Goal: Check status: Check status

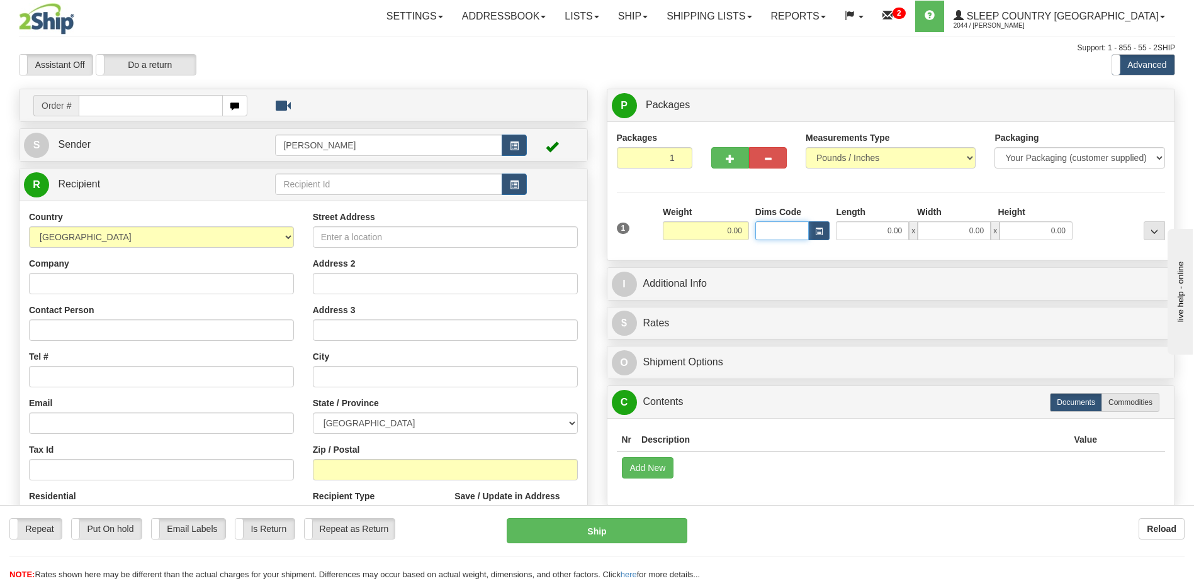
click at [784, 228] on input "Dims Code" at bounding box center [782, 230] width 54 height 19
click at [784, 229] on input "Dims Code" at bounding box center [782, 230] width 54 height 19
type input "bte"
click button "Delete" at bounding box center [0, 0] width 0 height 0
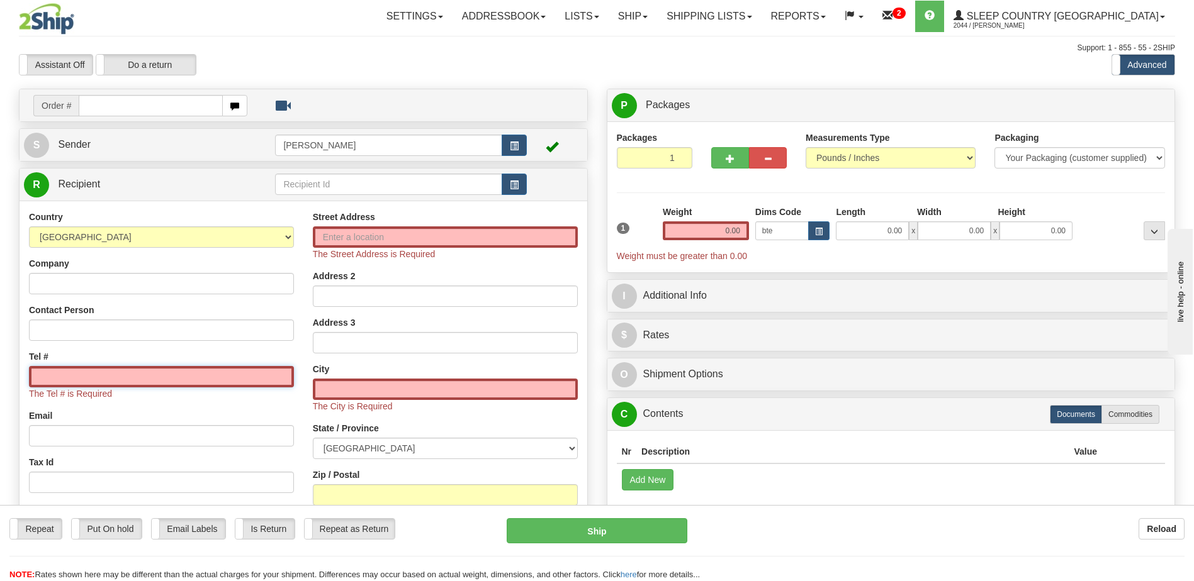
type input "15.00"
type input "5.00"
type input "25.00"
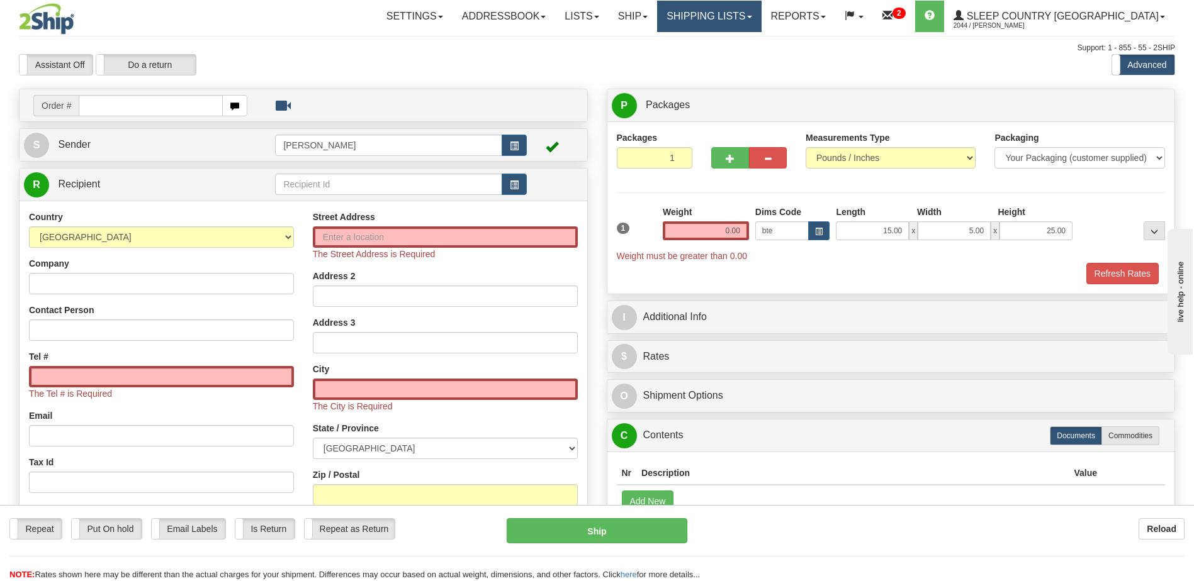
click at [761, 11] on link "Shipping lists" at bounding box center [709, 16] width 104 height 31
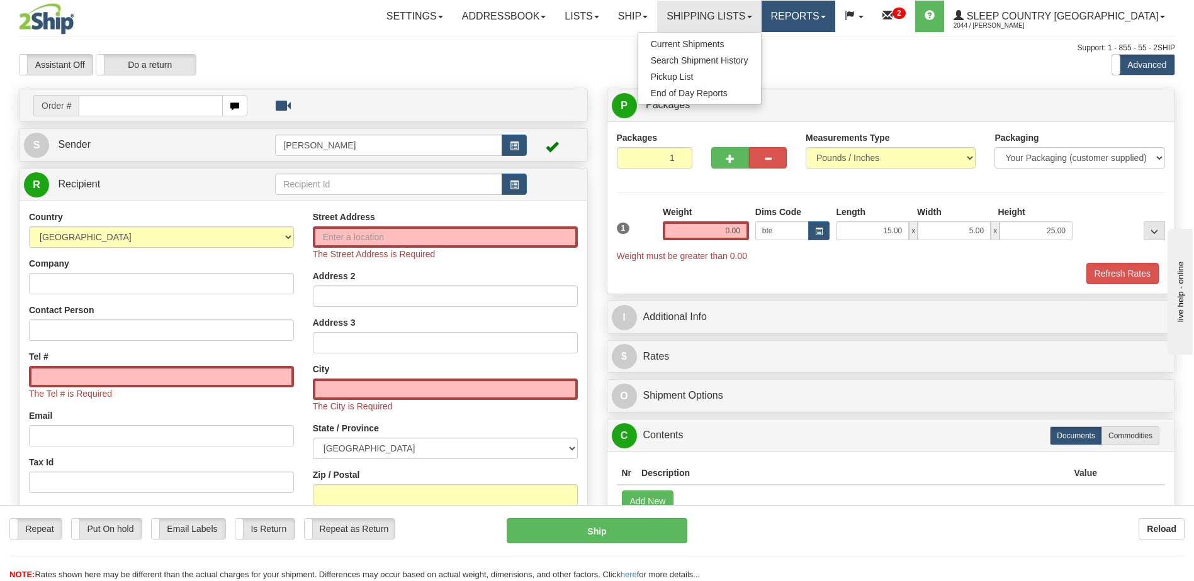
click at [831, 17] on link "Reports" at bounding box center [798, 16] width 74 height 31
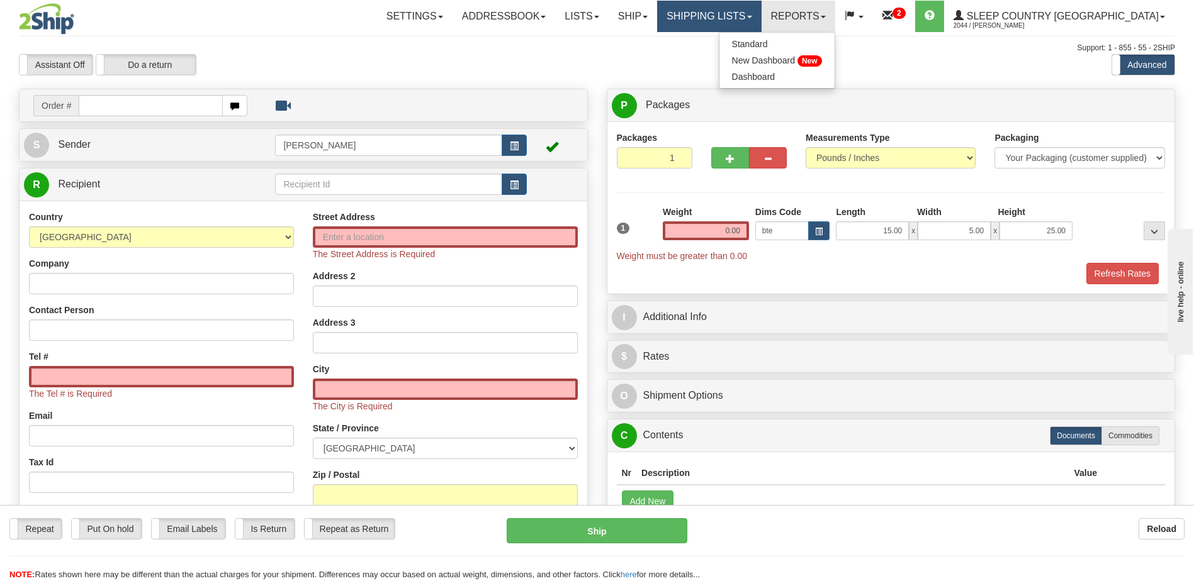
click at [759, 19] on link "Shipping lists" at bounding box center [709, 16] width 104 height 31
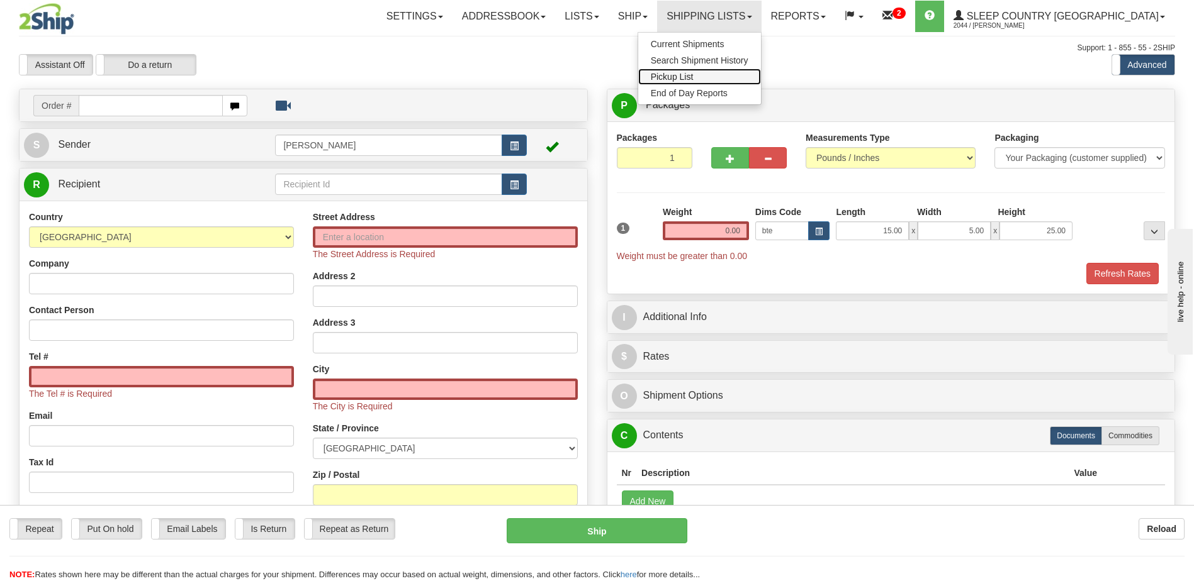
click at [756, 78] on link "Pickup List" at bounding box center [699, 77] width 123 height 16
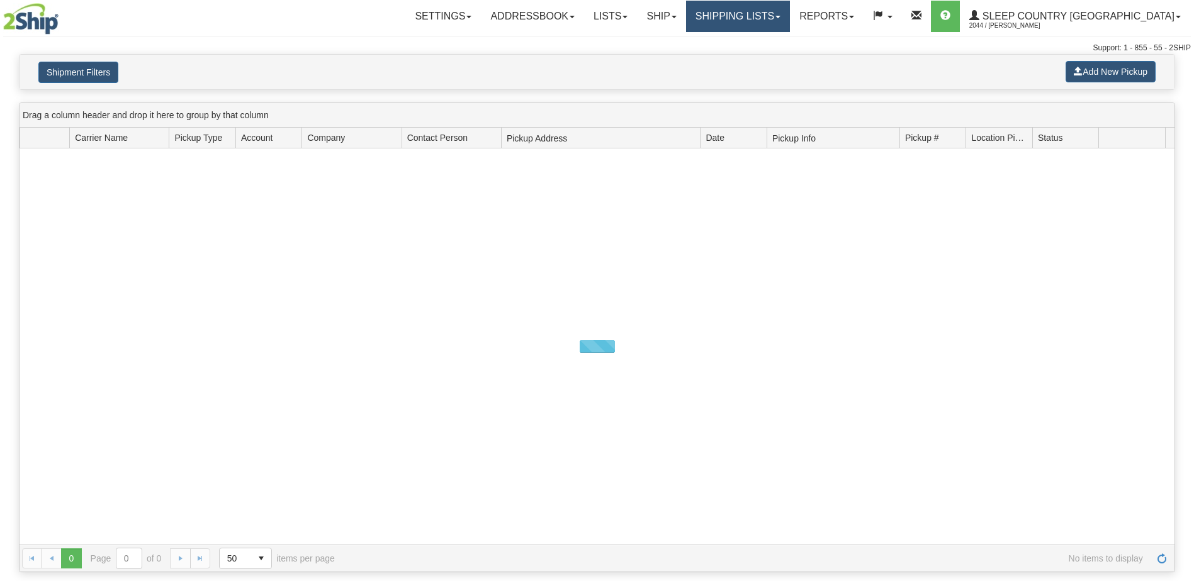
click at [780, 11] on link "Shipping lists" at bounding box center [738, 16] width 104 height 31
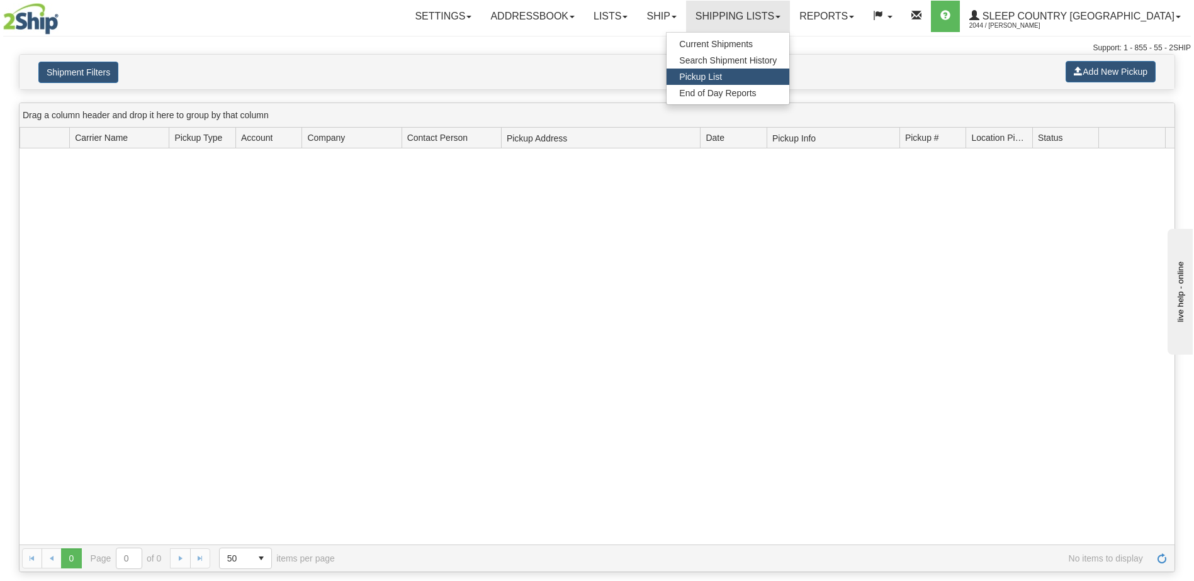
click at [784, 35] on ul "Current Shipments Search Shipment History Pickup List End of Day Reports" at bounding box center [728, 68] width 124 height 73
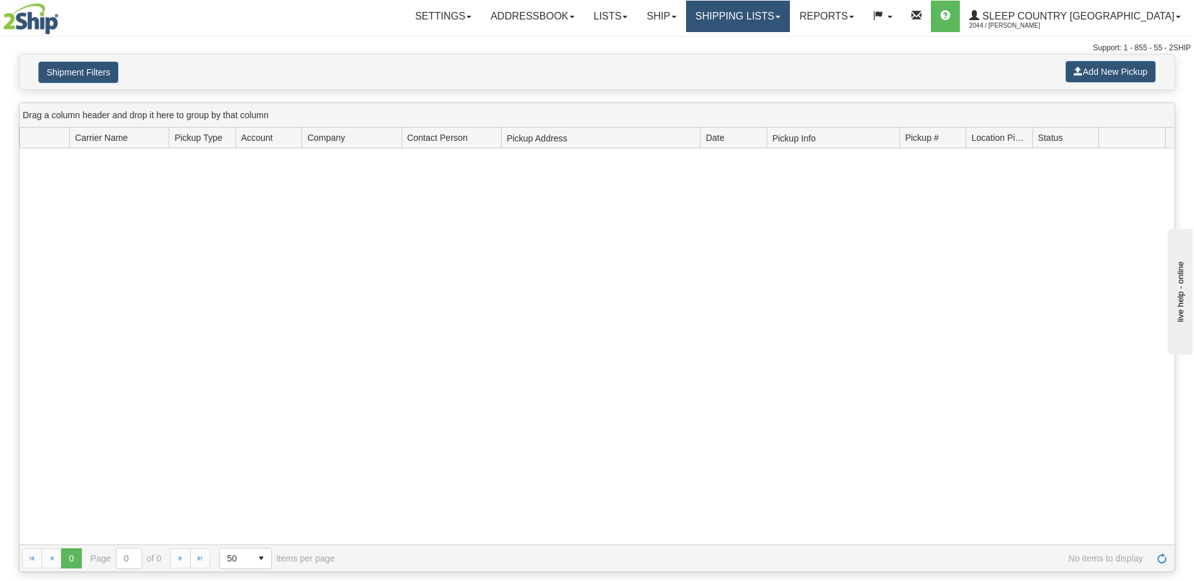
click at [790, 16] on link "Shipping lists" at bounding box center [738, 16] width 104 height 31
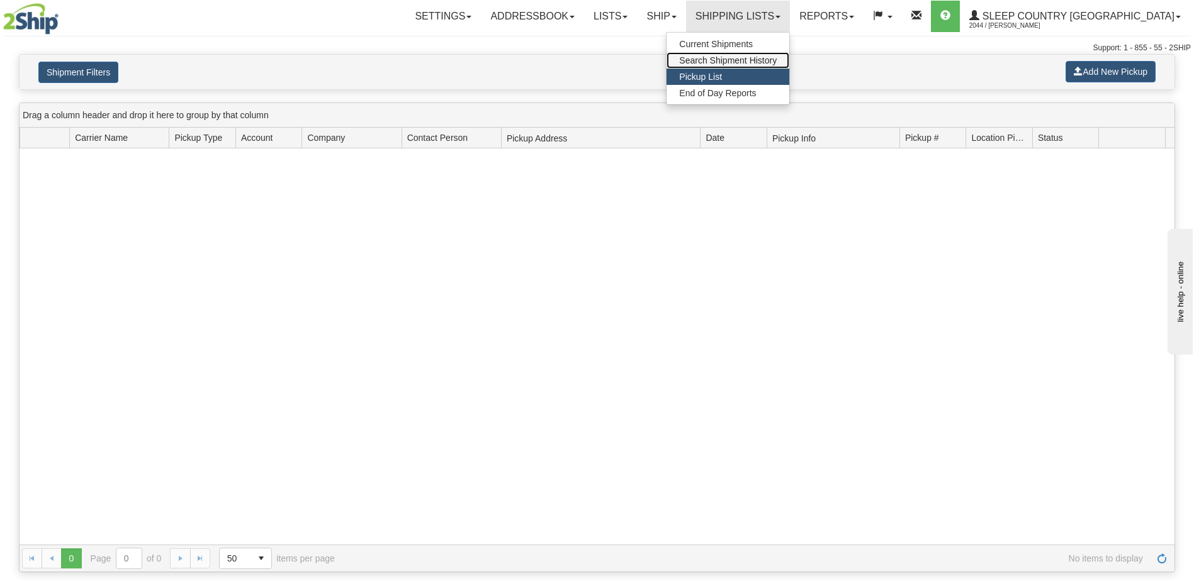
click at [776, 58] on span "Search Shipment History" at bounding box center [728, 60] width 98 height 10
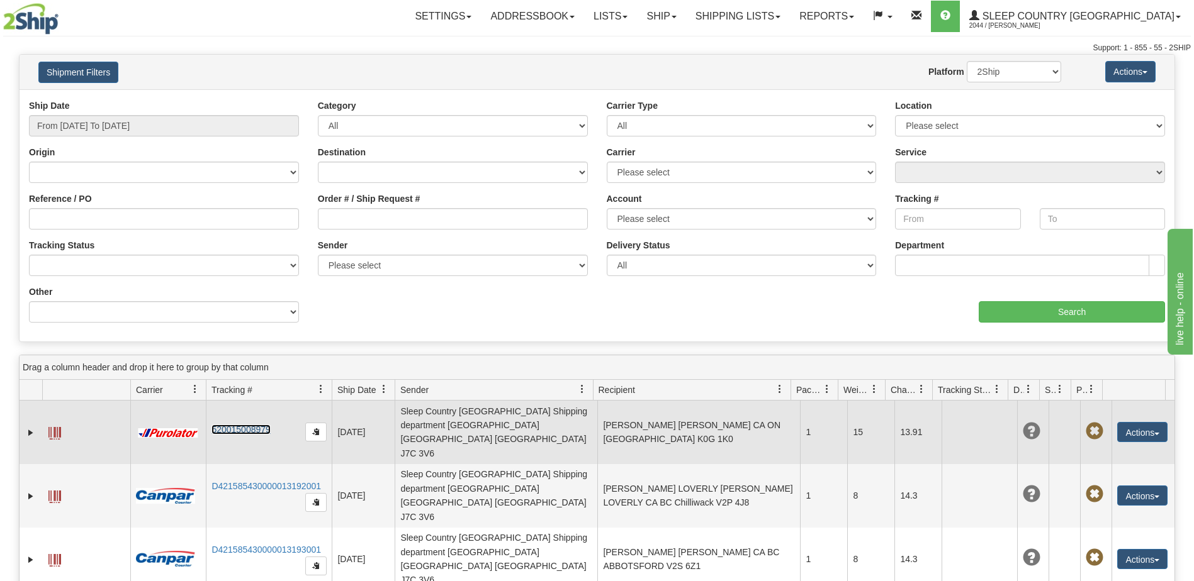
click at [234, 425] on link "520015008979" at bounding box center [240, 430] width 59 height 10
click at [910, 422] on td "13.91" at bounding box center [917, 433] width 47 height 64
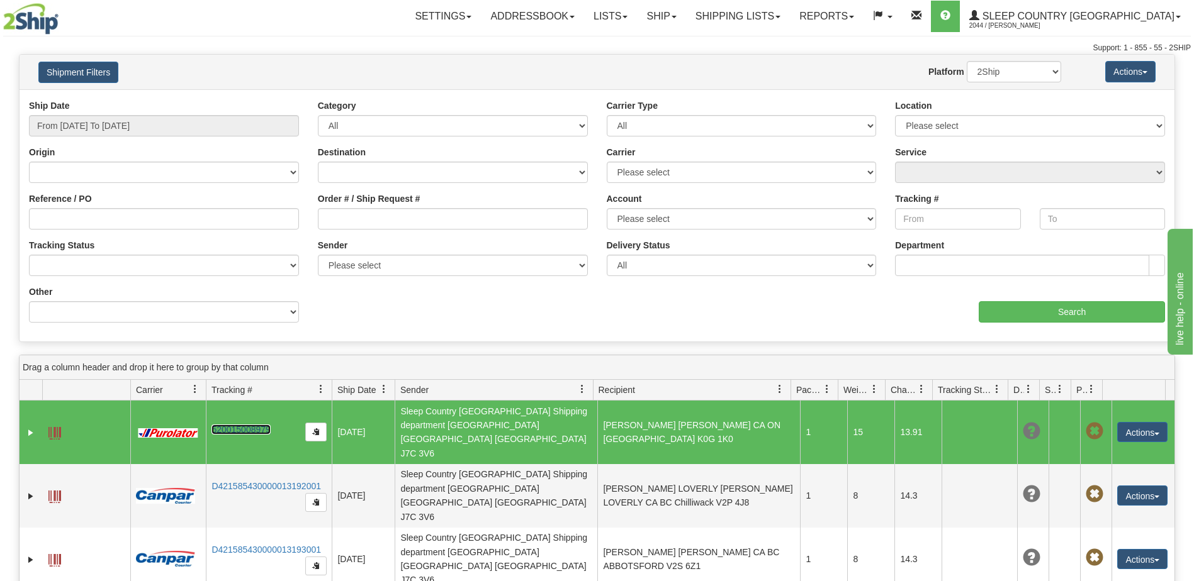
click at [281, 415] on td "520015008979" at bounding box center [269, 433] width 126 height 64
click at [1136, 422] on button "Actions" at bounding box center [1142, 432] width 50 height 20
